Goal: Task Accomplishment & Management: Use online tool/utility

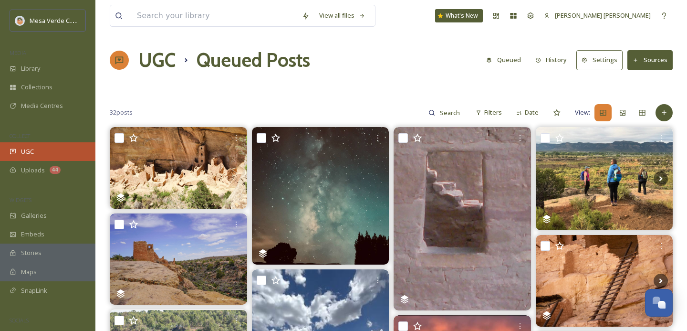
scroll to position [981, 0]
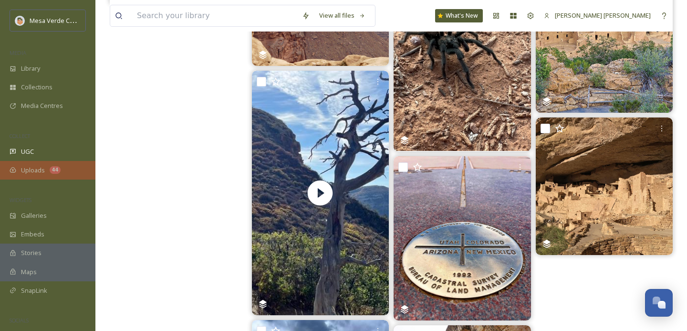
click at [33, 166] on span "Uploads" at bounding box center [33, 170] width 24 height 9
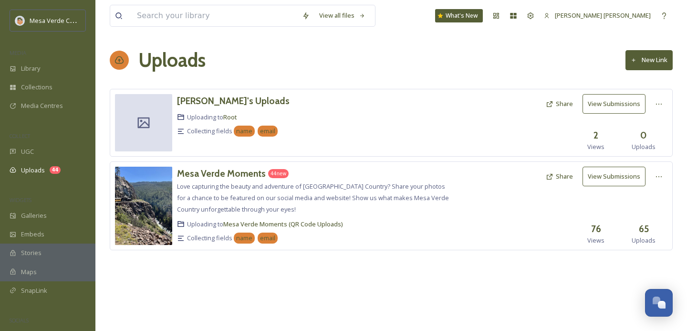
click at [606, 173] on button "View Submissions" at bounding box center [614, 177] width 63 height 20
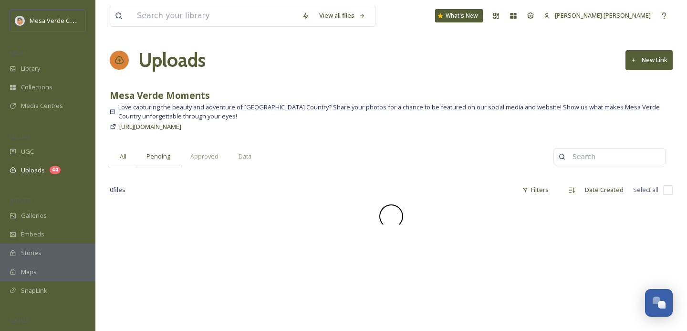
click at [160, 157] on span "Pending" at bounding box center [159, 156] width 24 height 9
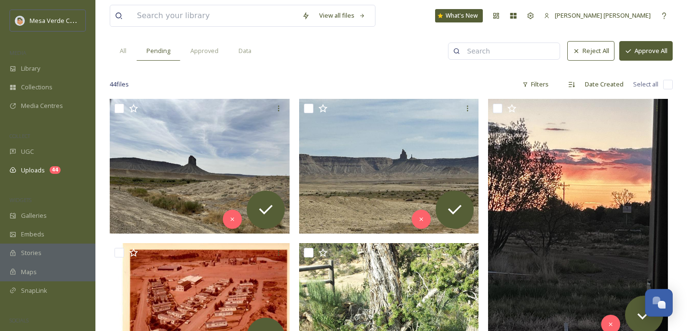
scroll to position [114, 0]
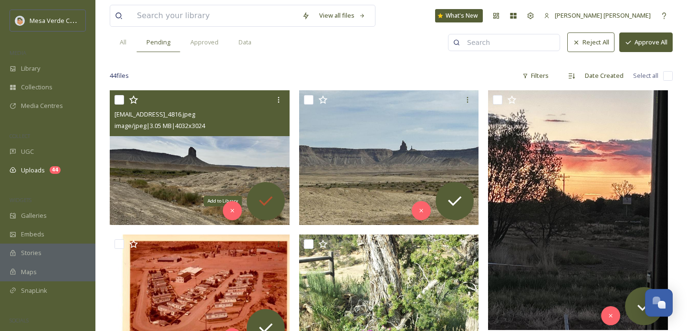
click at [269, 201] on icon at bounding box center [265, 200] width 19 height 19
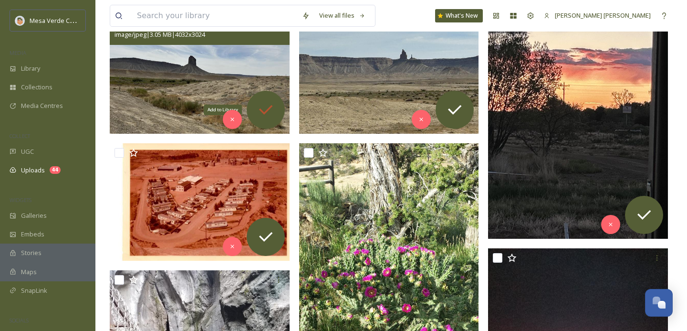
scroll to position [222, 0]
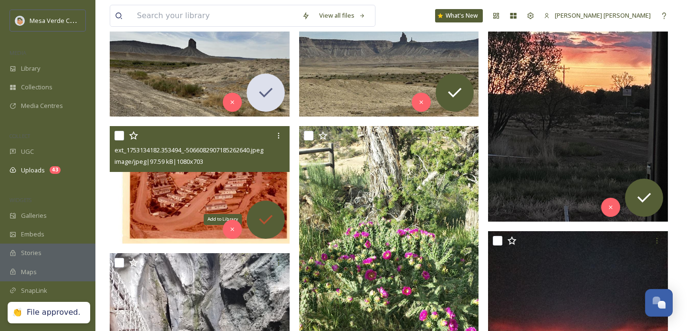
click at [268, 214] on icon at bounding box center [265, 219] width 19 height 19
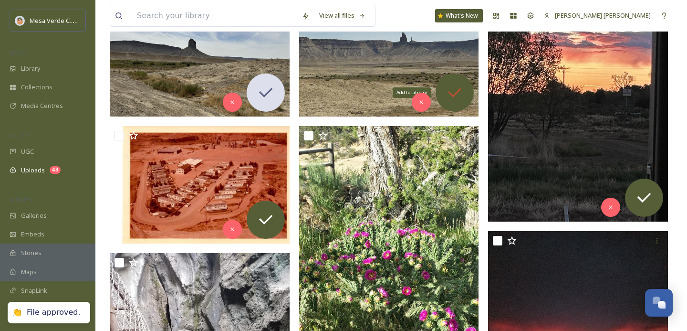
click at [455, 88] on icon at bounding box center [454, 92] width 19 height 19
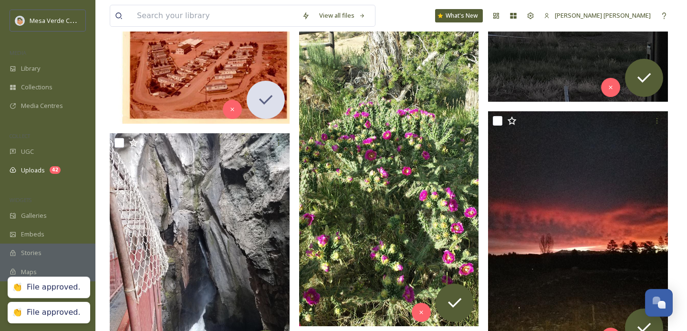
scroll to position [354, 0]
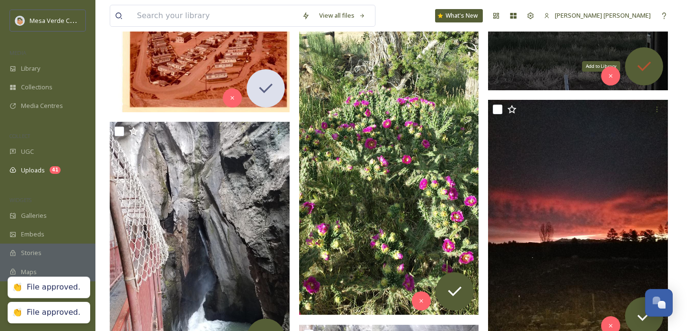
click at [647, 69] on icon at bounding box center [644, 66] width 19 height 19
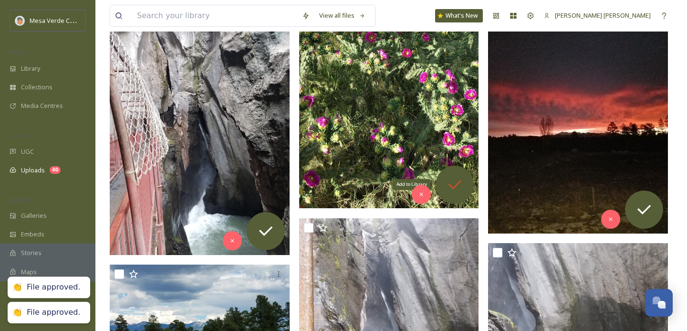
click at [455, 188] on icon at bounding box center [454, 184] width 19 height 19
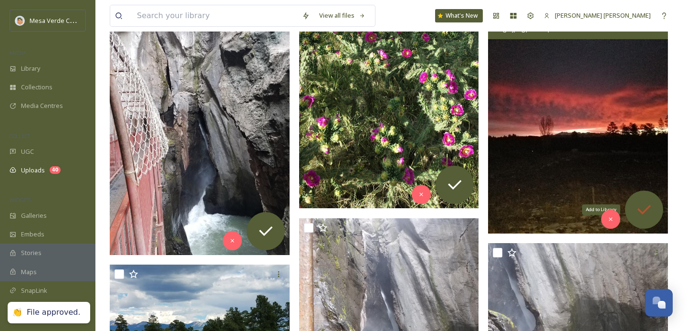
click at [650, 199] on div "Add to Library" at bounding box center [644, 209] width 38 height 38
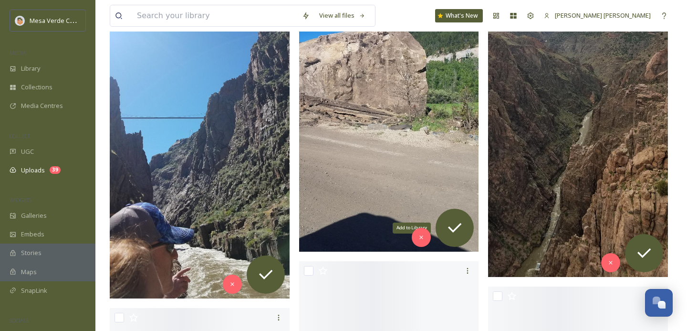
scroll to position [1002, 0]
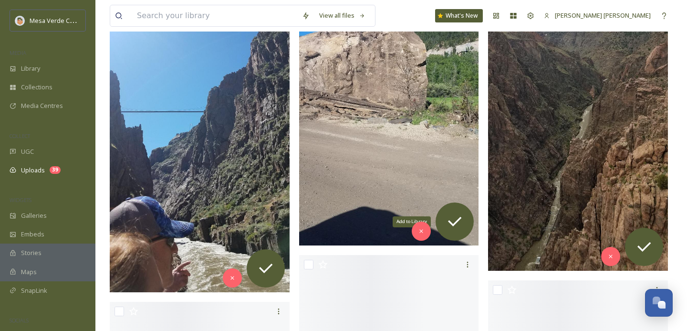
click at [453, 223] on icon at bounding box center [454, 221] width 19 height 19
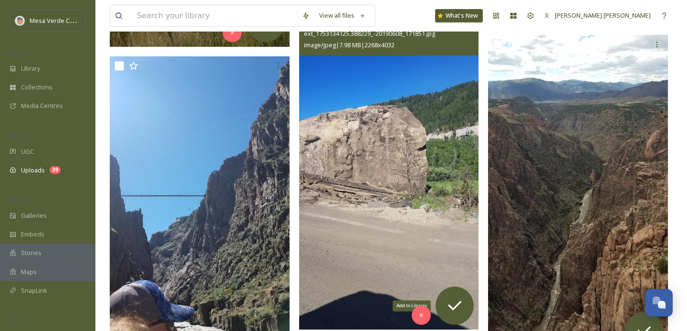
scroll to position [812, 0]
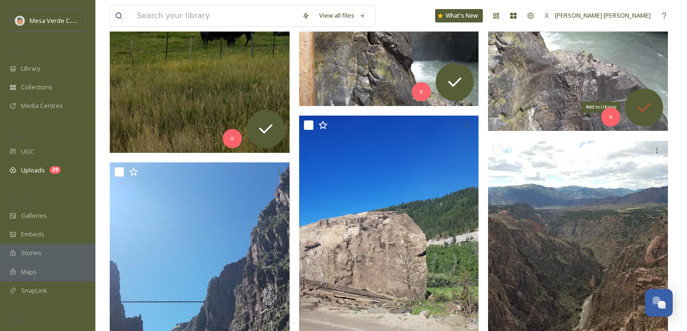
click at [647, 95] on div "Add to Library" at bounding box center [644, 107] width 38 height 38
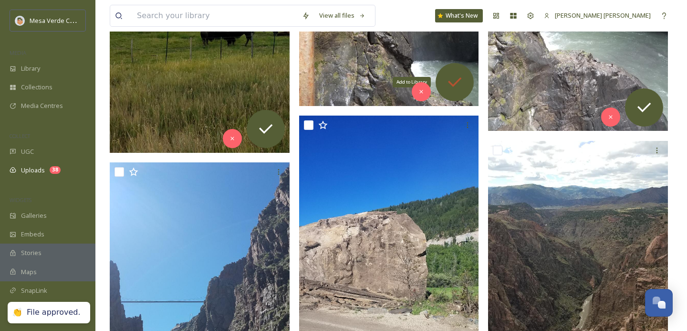
click at [457, 72] on div "Add to Library" at bounding box center [455, 82] width 38 height 38
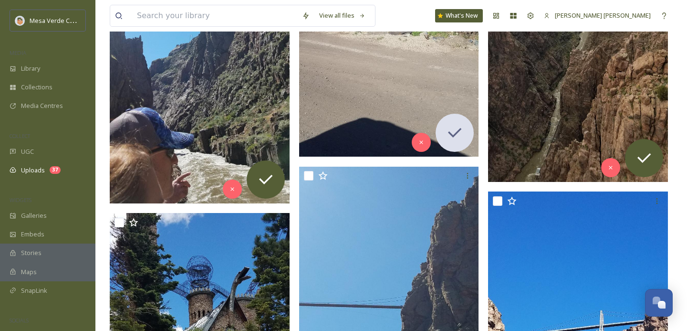
scroll to position [922, 0]
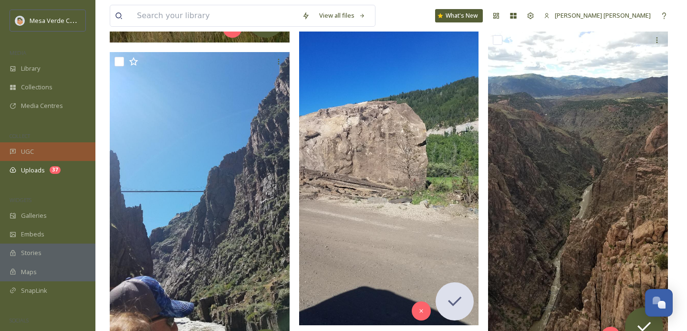
click at [37, 150] on div "UGC" at bounding box center [47, 151] width 95 height 19
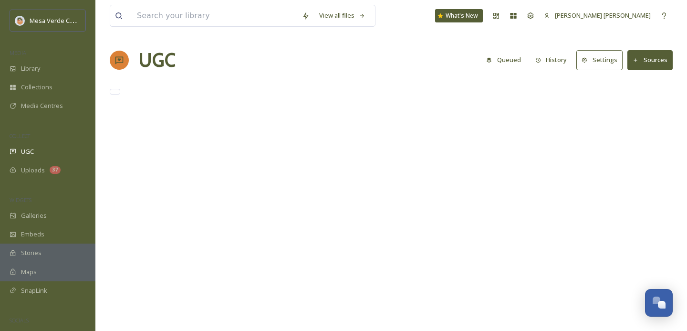
click at [560, 59] on button "History" at bounding box center [552, 60] width 42 height 19
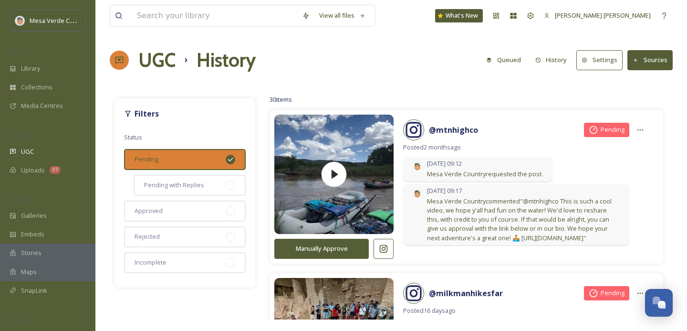
click at [555, 62] on button "History" at bounding box center [552, 60] width 42 height 19
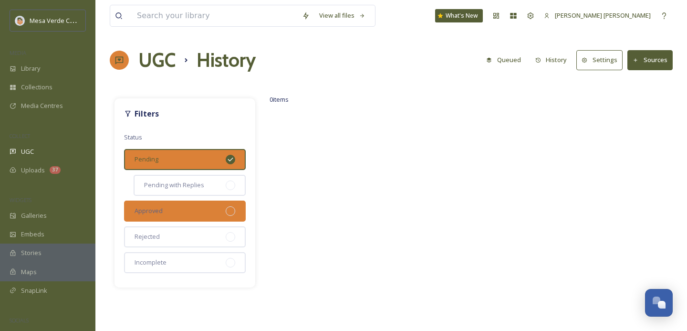
click at [196, 210] on div "Approved" at bounding box center [185, 210] width 122 height 21
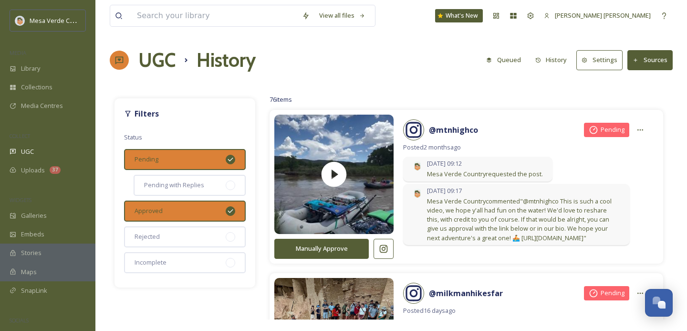
click at [234, 161] on icon at bounding box center [231, 160] width 8 height 8
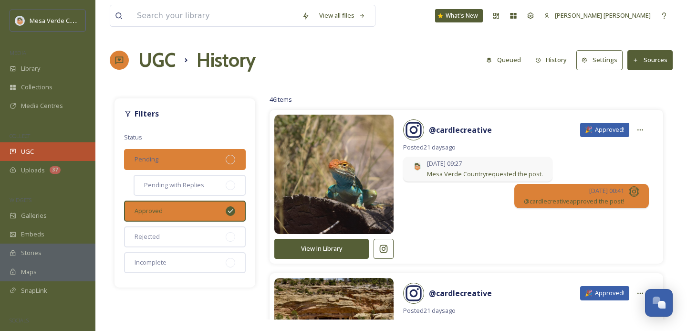
click at [34, 150] on div "UGC" at bounding box center [47, 151] width 95 height 19
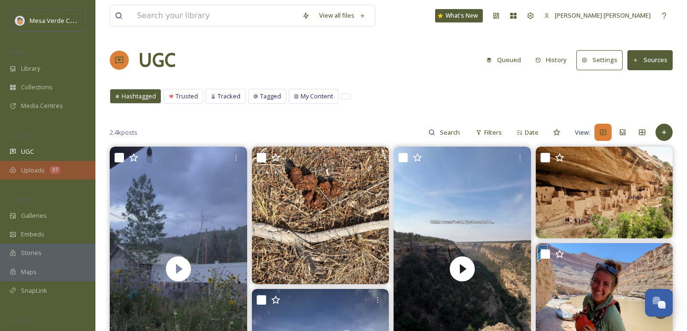
click at [63, 168] on div "Uploads 37" at bounding box center [47, 170] width 95 height 19
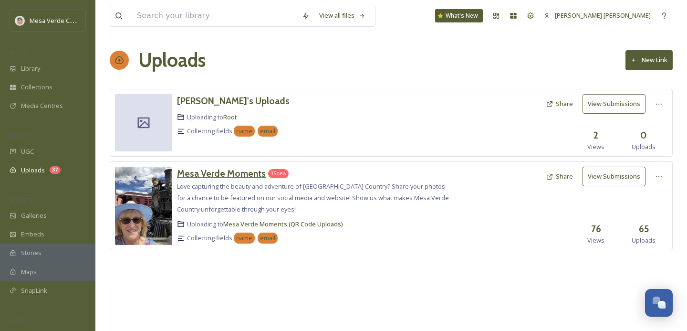
click at [235, 172] on h3 "Mesa Verde Moments" at bounding box center [221, 173] width 89 height 11
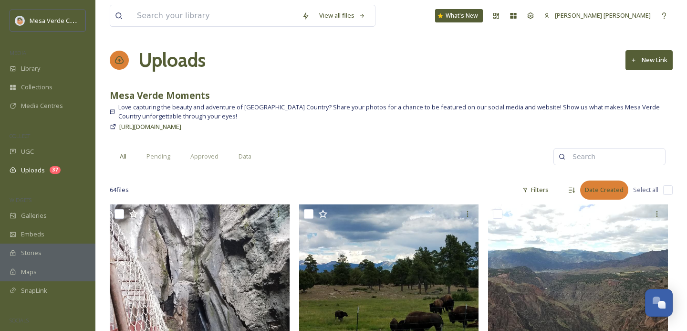
click at [595, 186] on div "Date Created" at bounding box center [604, 189] width 48 height 19
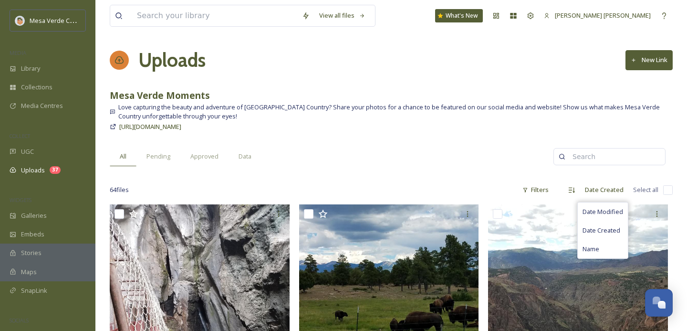
click at [475, 163] on div "All Pending Approved Data" at bounding box center [332, 157] width 444 height 20
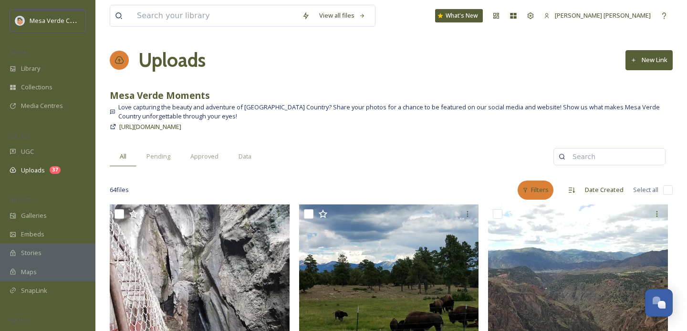
click at [530, 191] on div "Filters" at bounding box center [536, 189] width 36 height 19
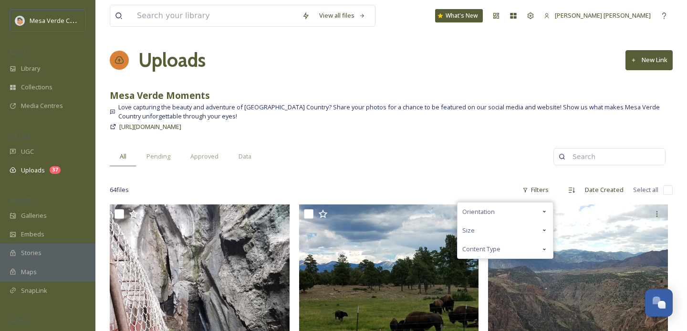
click at [485, 164] on div "All Pending Approved Data" at bounding box center [332, 157] width 444 height 20
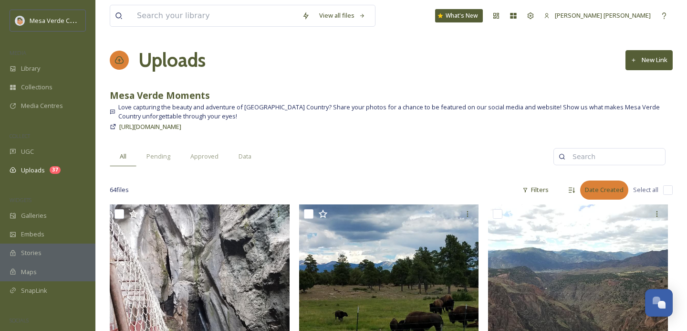
click at [597, 188] on div "Date Created" at bounding box center [604, 189] width 48 height 19
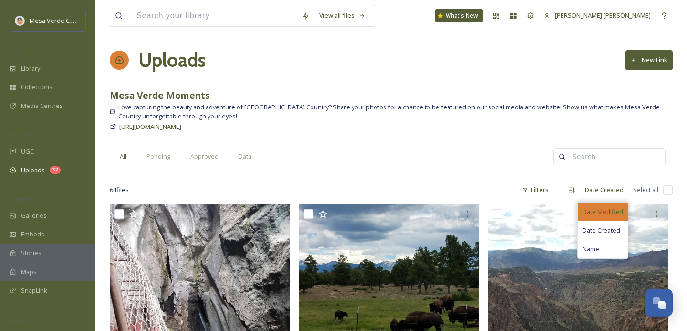
click at [607, 211] on span "Date Modified" at bounding box center [603, 211] width 41 height 9
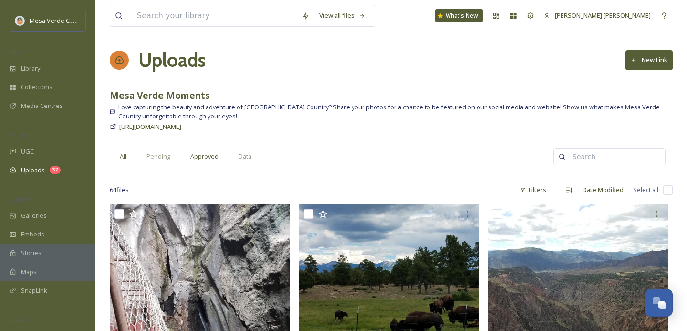
click at [200, 159] on span "Approved" at bounding box center [204, 156] width 28 height 9
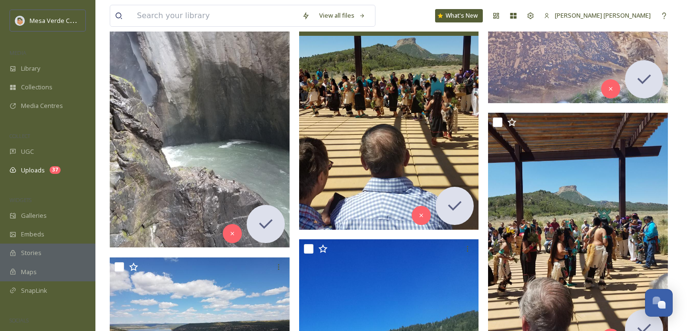
scroll to position [1051, 0]
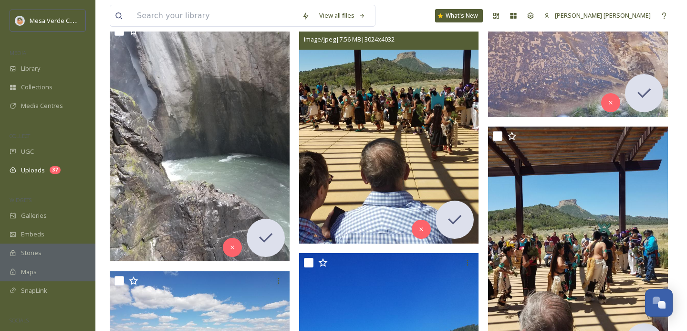
click at [411, 127] on img at bounding box center [389, 124] width 180 height 240
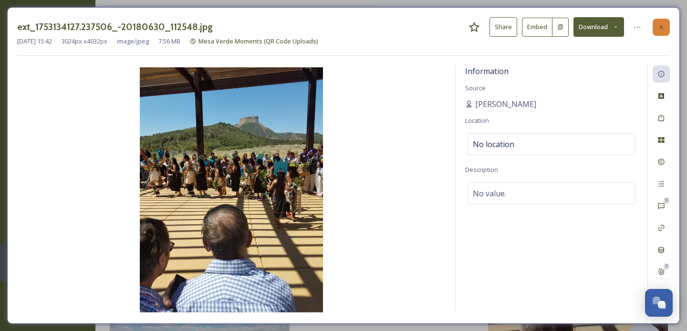
click at [658, 25] on icon at bounding box center [662, 27] width 8 height 8
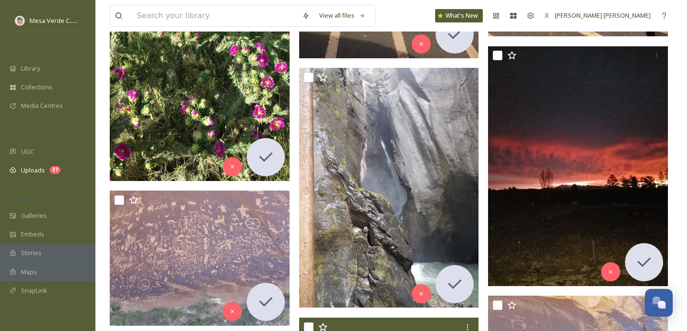
scroll to position [733, 0]
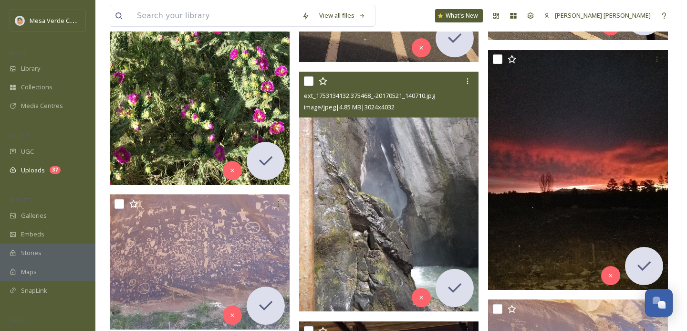
click at [422, 160] on img at bounding box center [389, 192] width 180 height 240
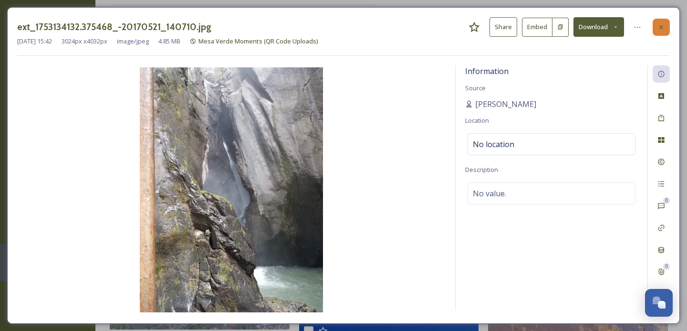
click at [661, 27] on icon at bounding box center [662, 27] width 4 height 4
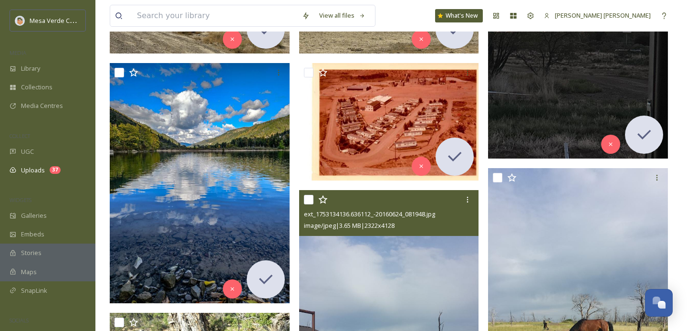
scroll to position [216, 0]
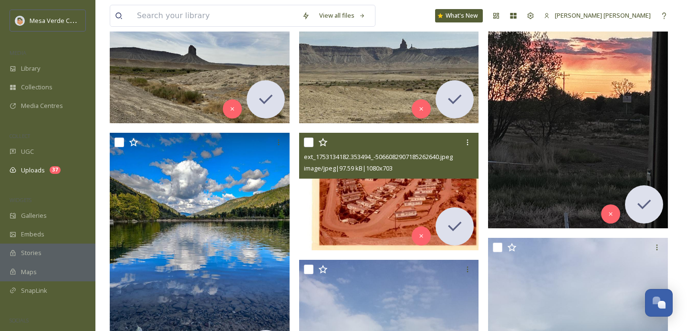
click at [385, 182] on img at bounding box center [389, 191] width 180 height 117
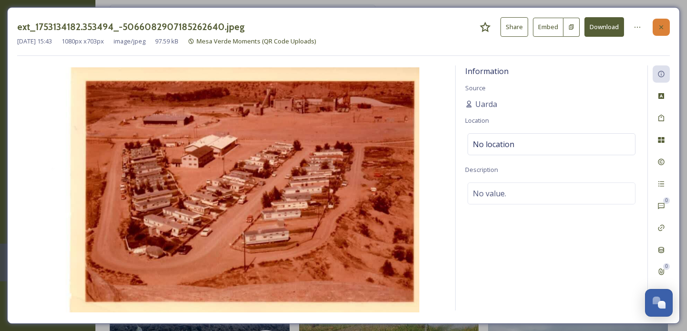
click at [658, 34] on div at bounding box center [661, 27] width 17 height 17
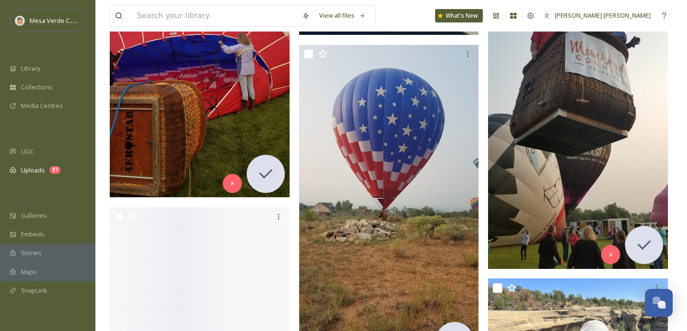
scroll to position [1622, 0]
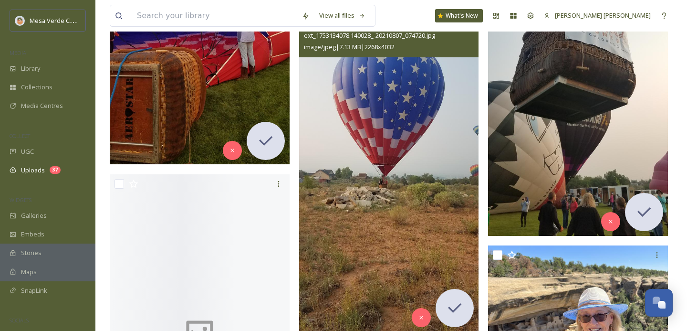
click at [420, 203] on img at bounding box center [389, 172] width 180 height 320
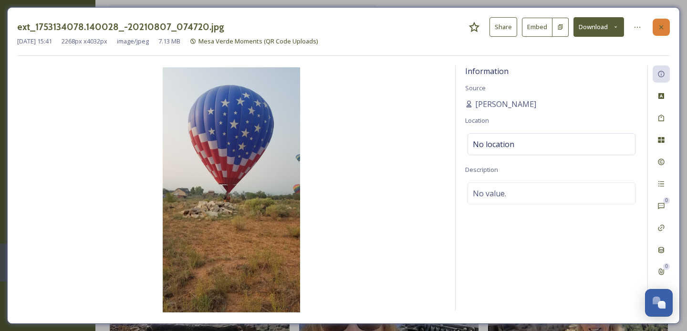
click at [667, 25] on div at bounding box center [661, 27] width 17 height 17
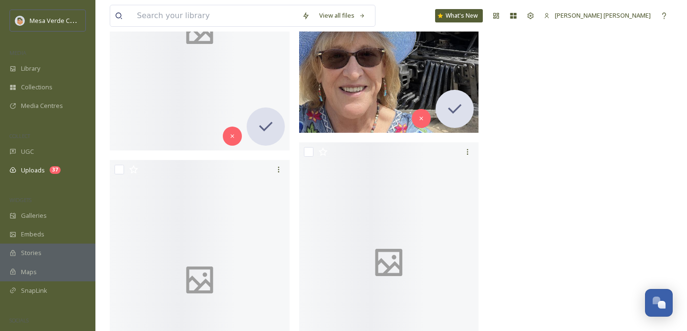
scroll to position [2300, 0]
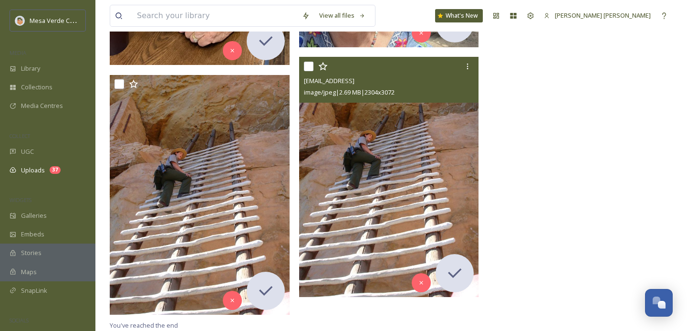
click at [422, 200] on img at bounding box center [389, 177] width 180 height 240
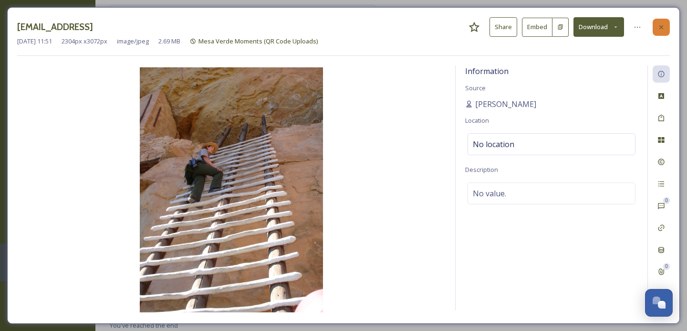
click at [658, 20] on div at bounding box center [661, 27] width 17 height 17
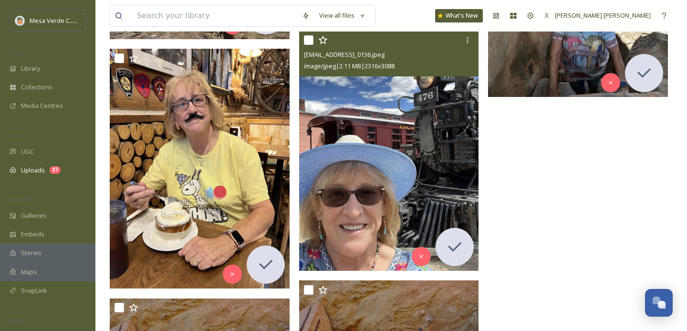
scroll to position [2043, 0]
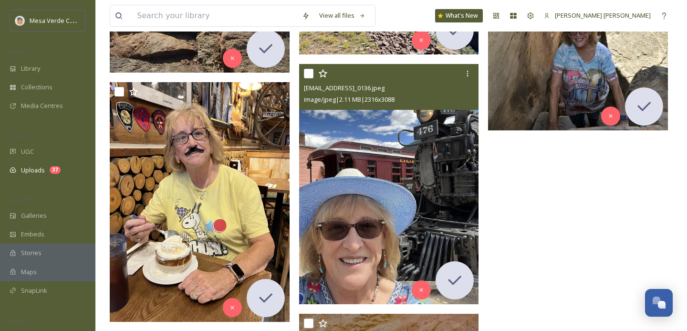
click at [413, 153] on img at bounding box center [389, 184] width 180 height 240
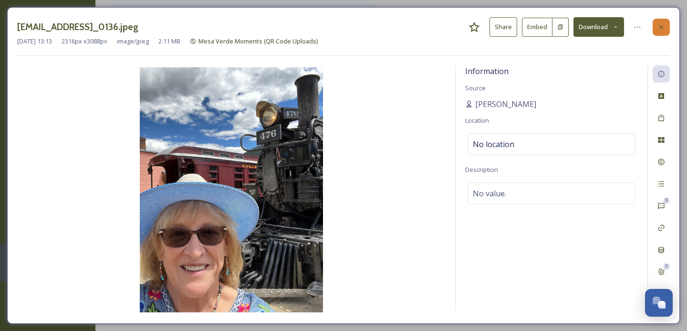
click at [664, 24] on icon at bounding box center [662, 27] width 8 height 8
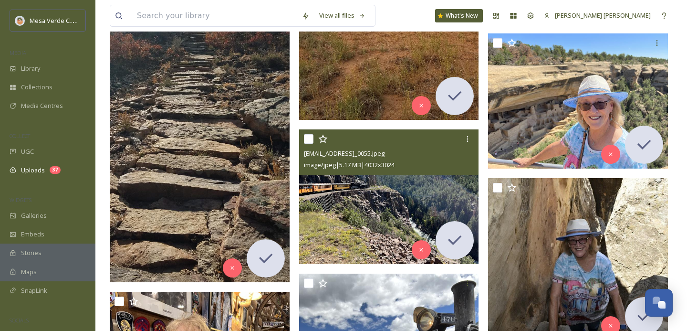
scroll to position [1815, 0]
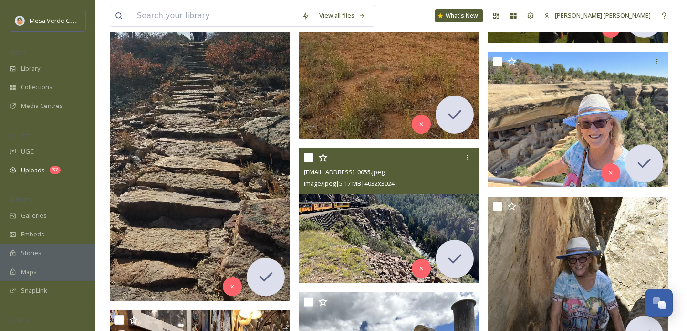
click at [408, 205] on img at bounding box center [389, 215] width 180 height 135
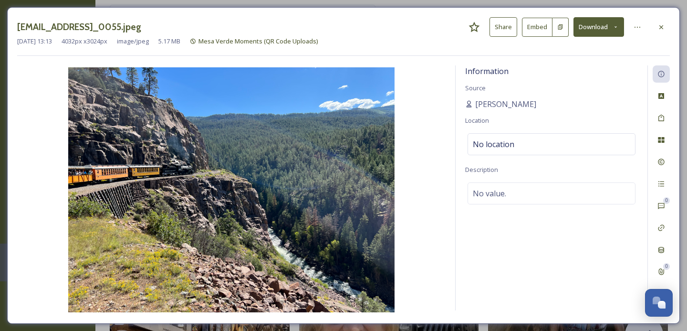
click at [671, 29] on div "[EMAIL_ADDRESS]_0055.jpeg Share Embed Download [DATE] 13:13 4032 px x 3024 px i…" at bounding box center [343, 165] width 673 height 316
click at [664, 29] on icon at bounding box center [662, 27] width 8 height 8
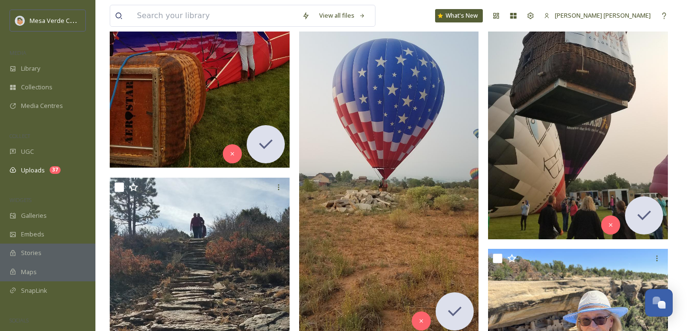
scroll to position [1616, 0]
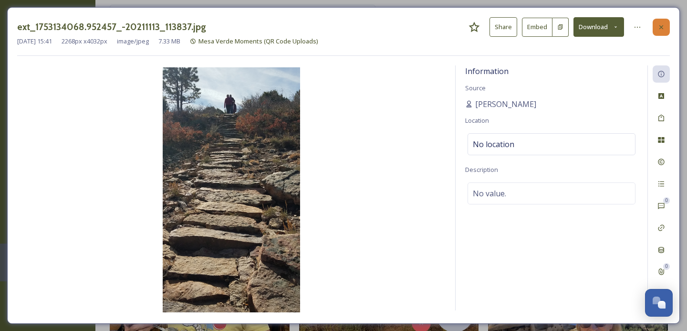
click at [663, 23] on icon at bounding box center [662, 27] width 8 height 8
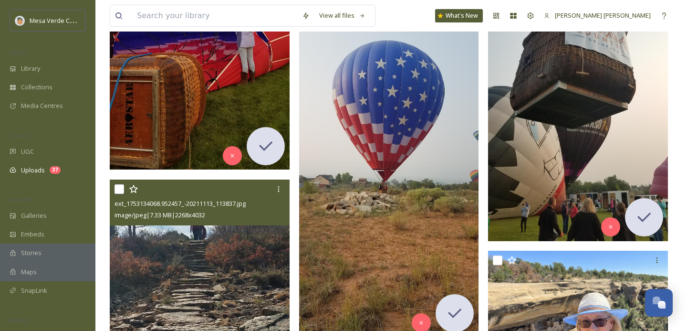
click at [547, 164] on img at bounding box center [578, 81] width 180 height 320
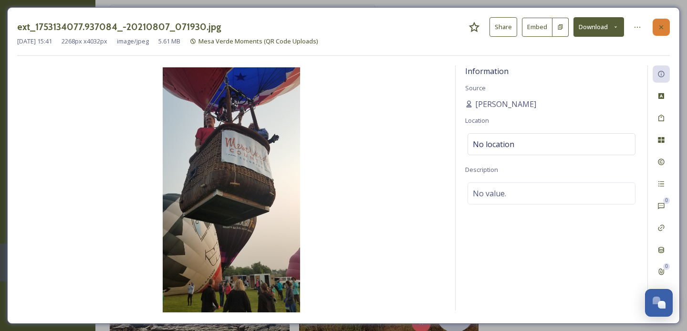
click at [658, 31] on div at bounding box center [661, 27] width 17 height 17
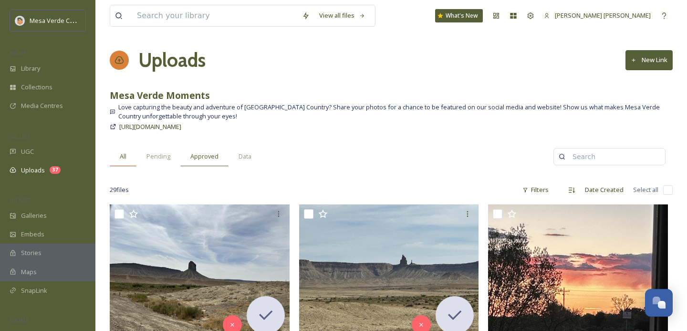
click at [121, 158] on span "All" at bounding box center [123, 156] width 7 height 9
